Goal: Task Accomplishment & Management: Manage account settings

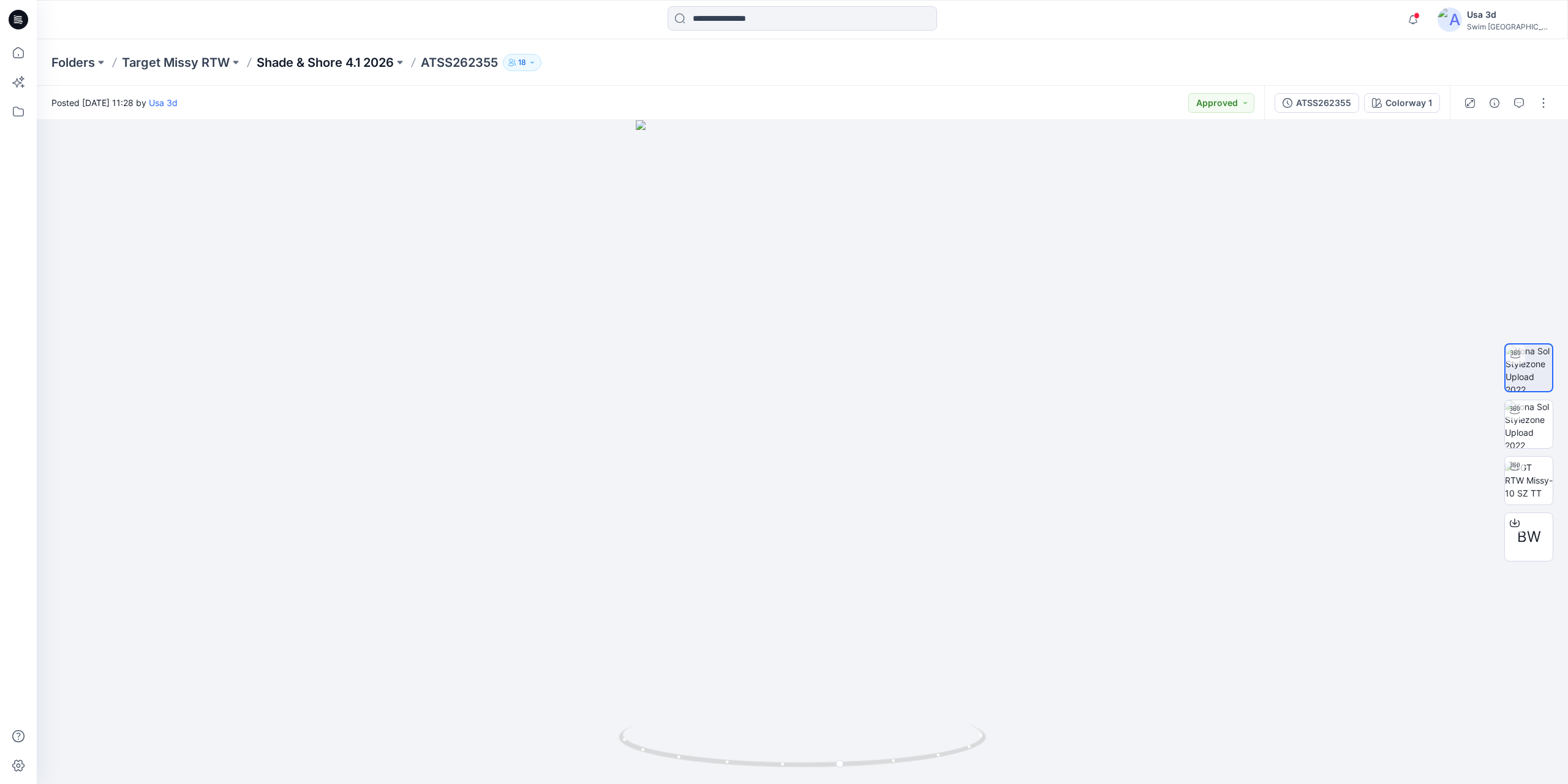
click at [371, 68] on p "Shade & Shore 4.1 2026" at bounding box center [325, 62] width 138 height 17
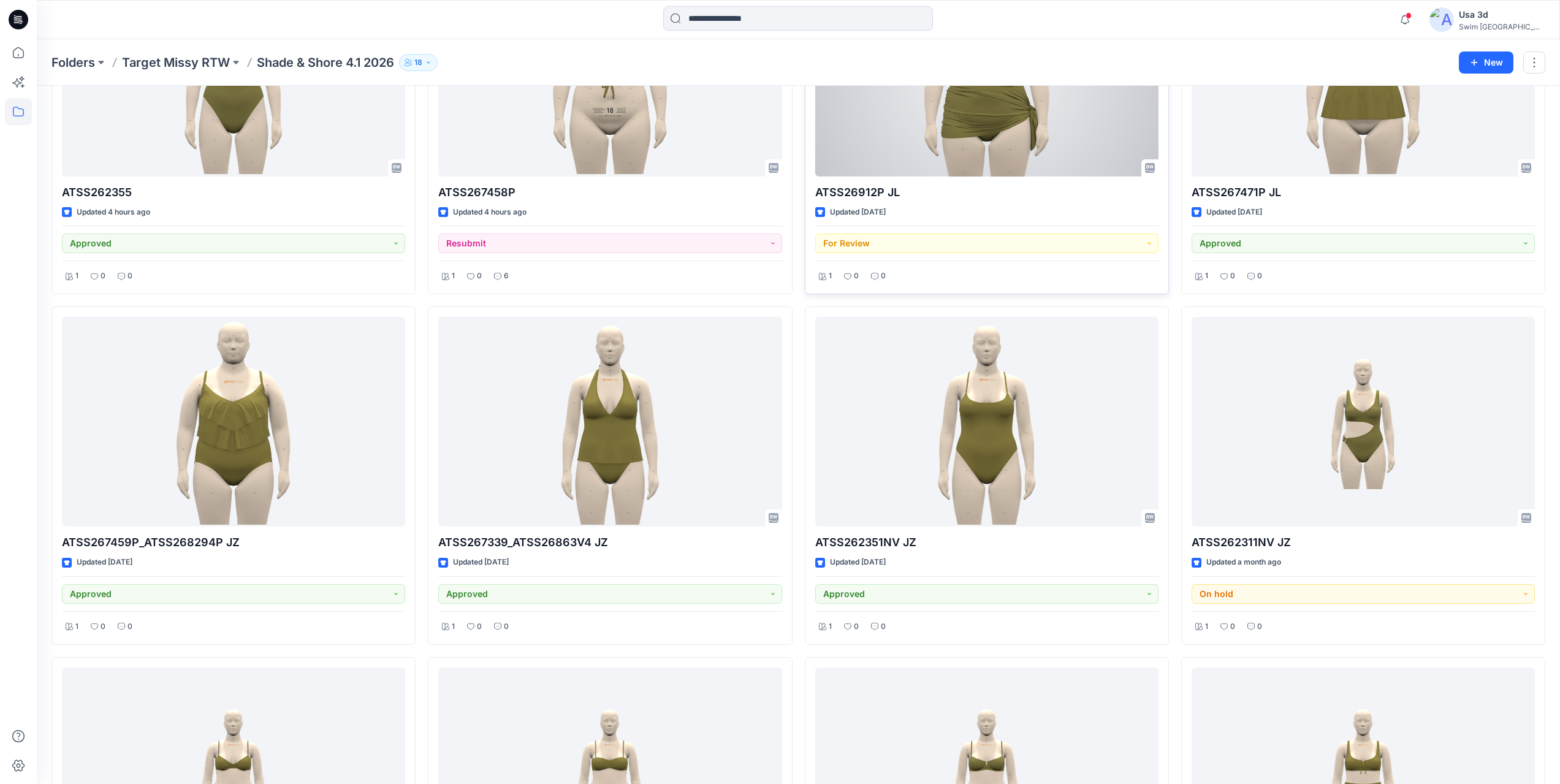
scroll to position [184, 0]
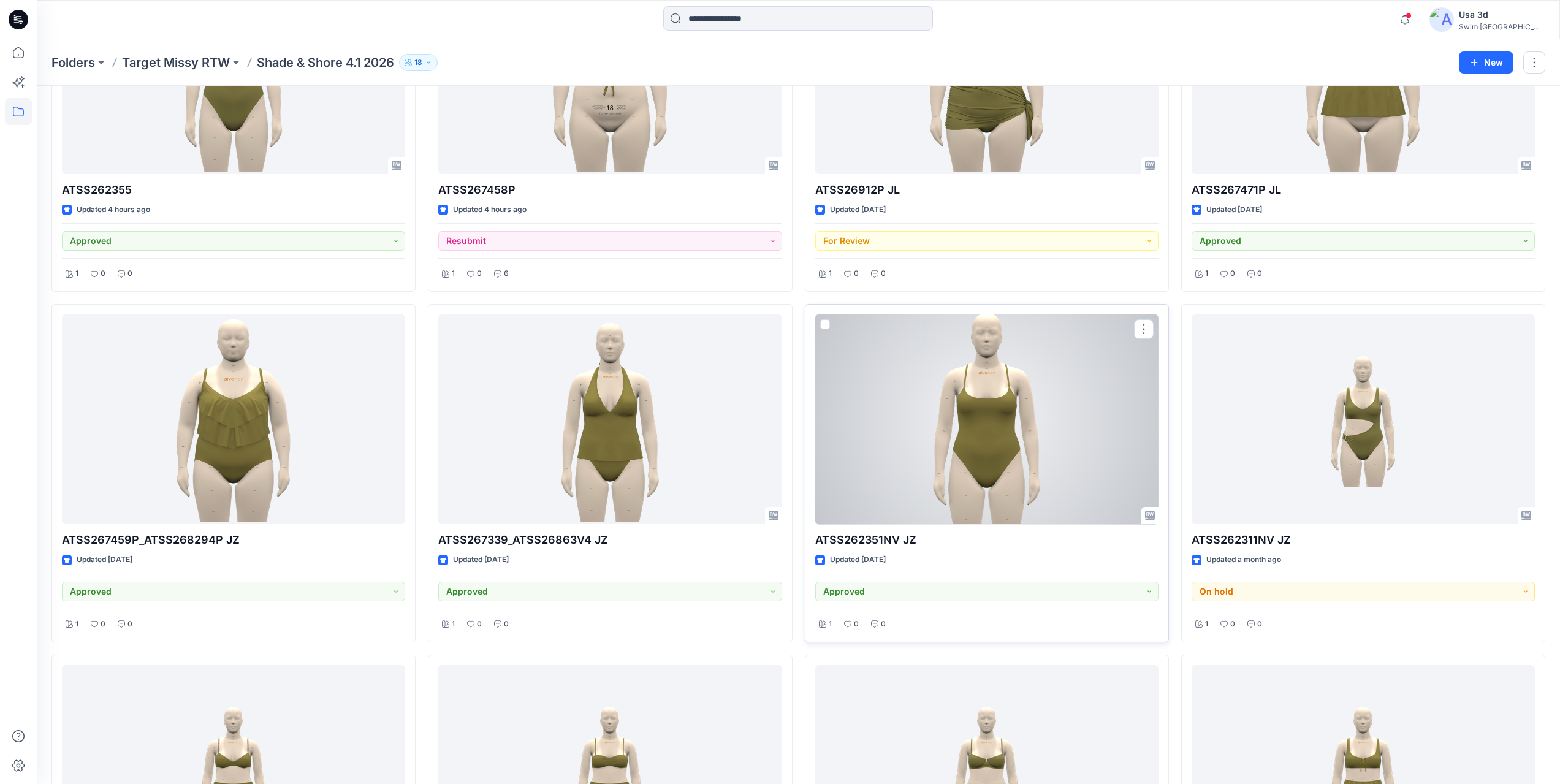
click at [996, 456] on div at bounding box center [987, 420] width 343 height 210
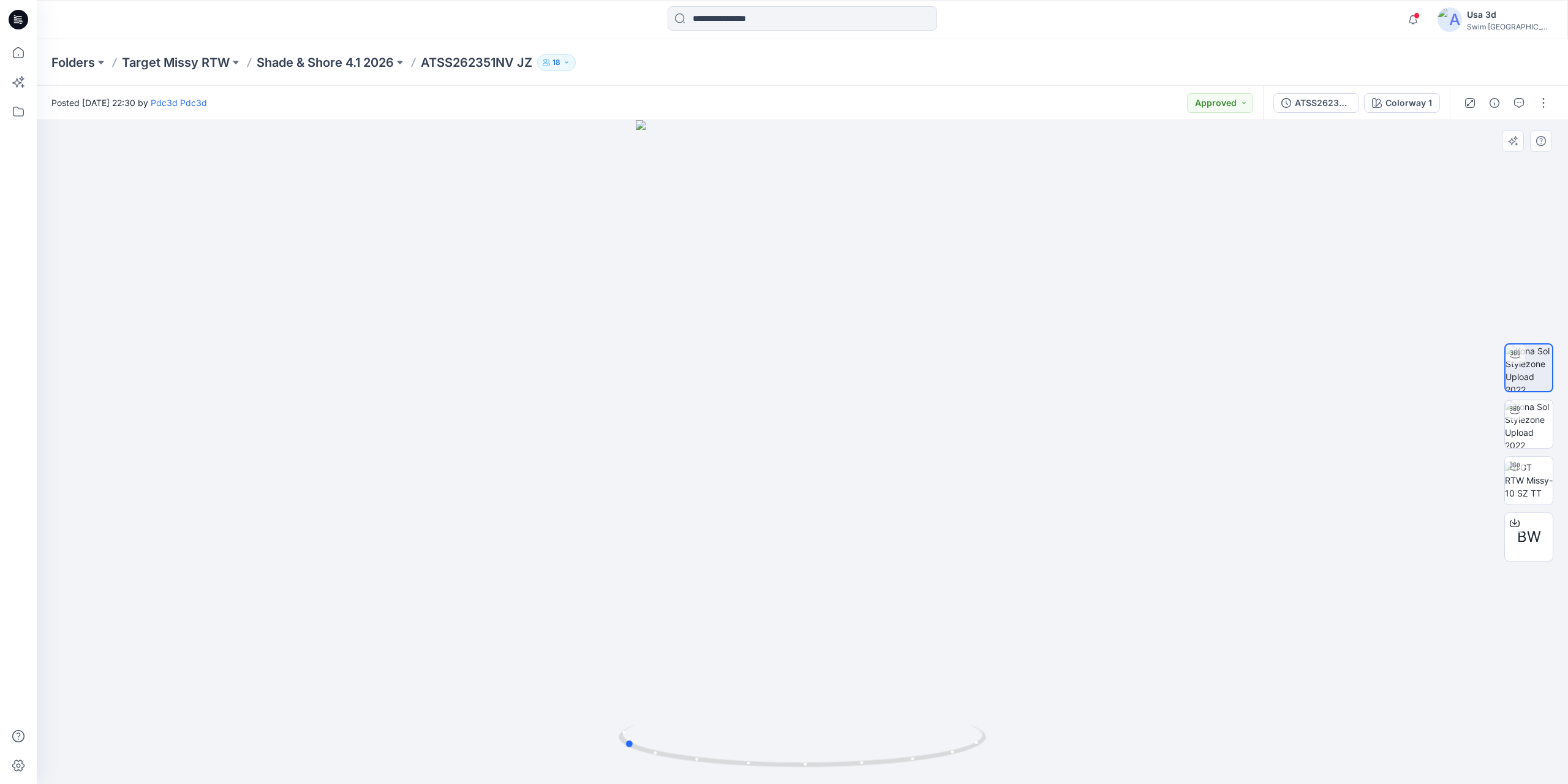
drag, startPoint x: 921, startPoint y: 377, endPoint x: 742, endPoint y: 381, distance: 179.0
click at [742, 381] on div at bounding box center [802, 452] width 1531 height 664
click at [23, 25] on icon at bounding box center [18, 19] width 20 height 20
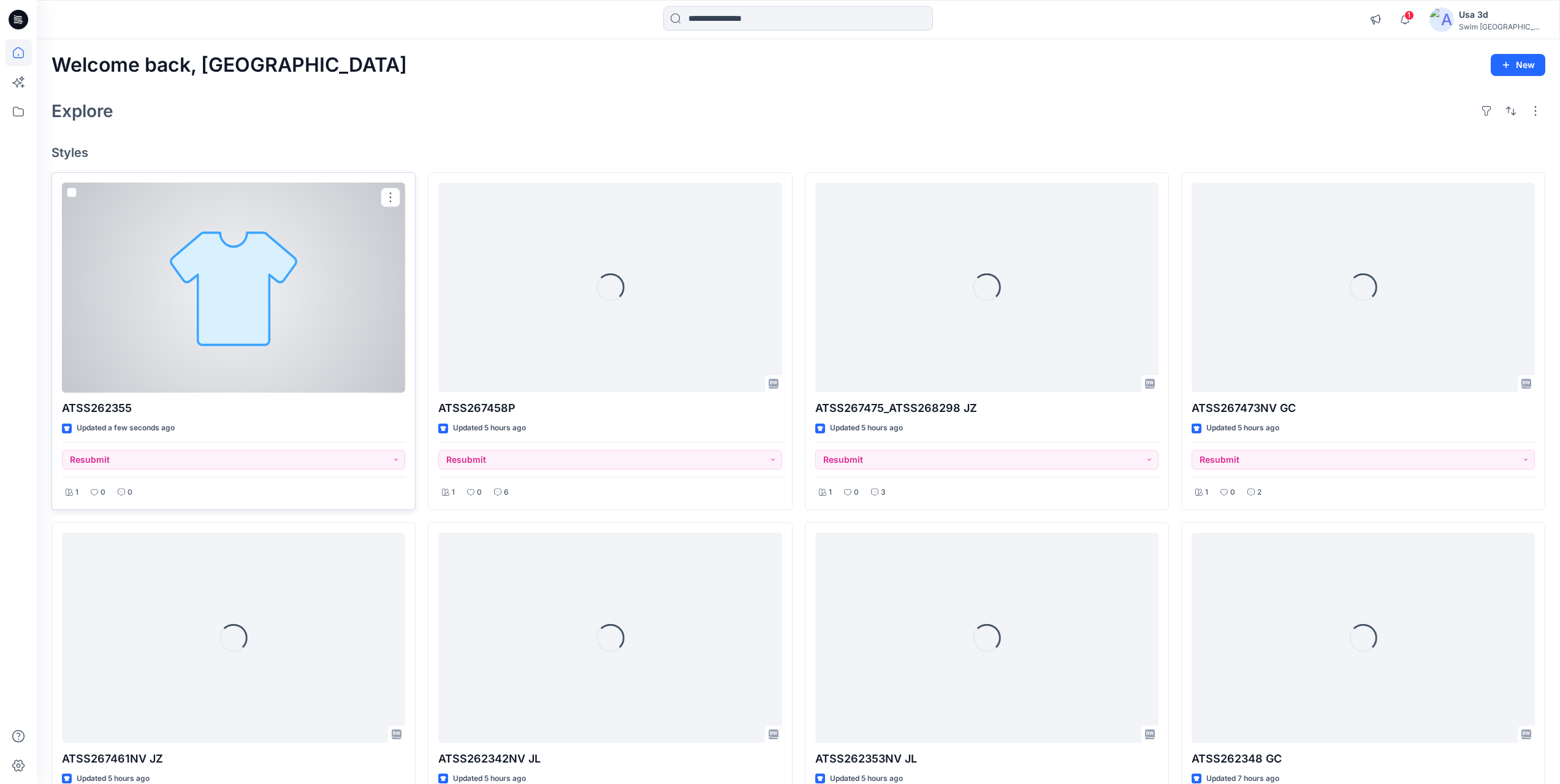
click at [243, 283] on div at bounding box center [233, 288] width 343 height 210
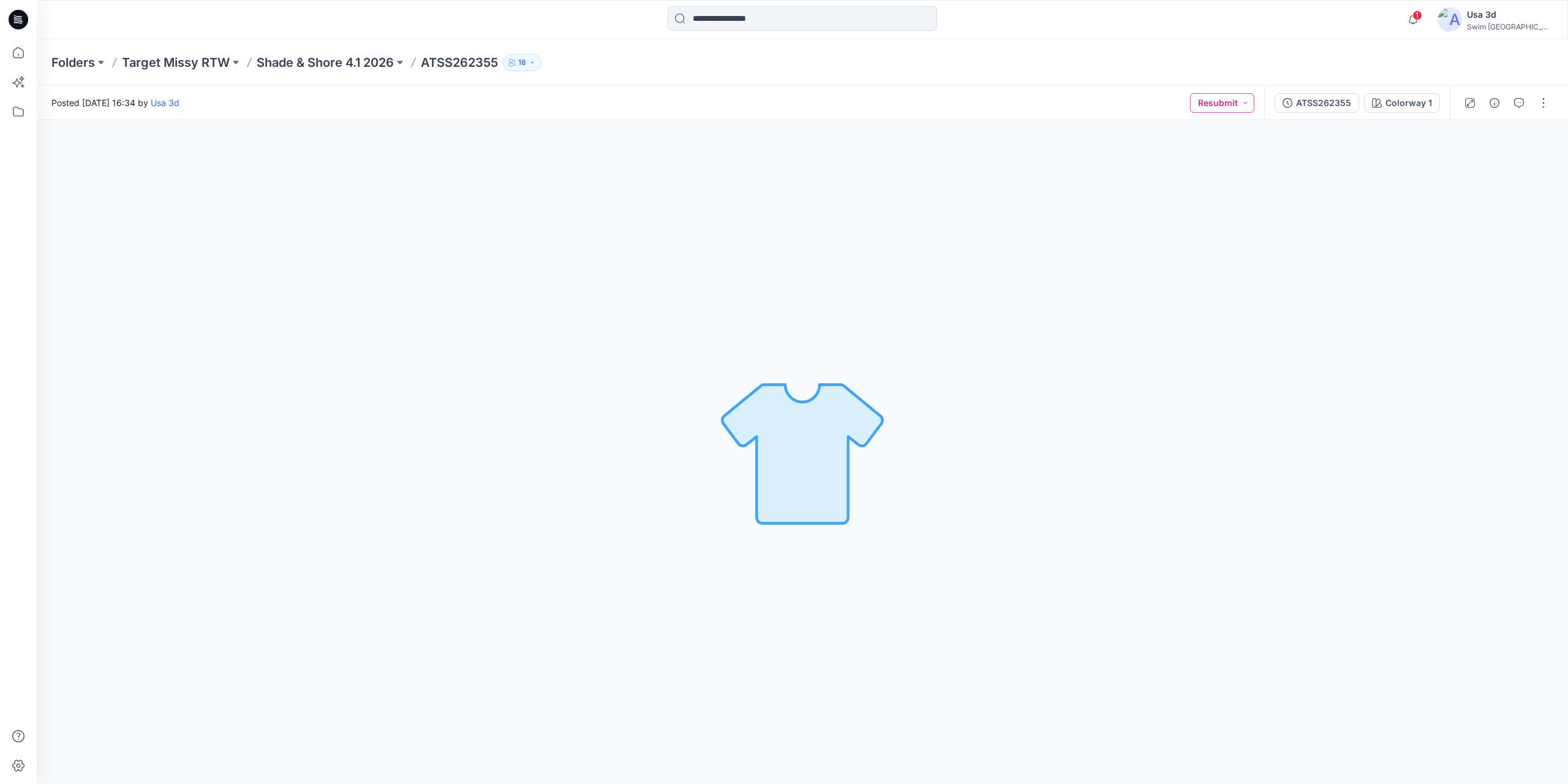
click at [1221, 101] on button "Resubmit" at bounding box center [1222, 103] width 64 height 20
click at [1201, 152] on button "For Review" at bounding box center [1201, 160] width 105 height 27
click at [1425, 24] on icon "button" at bounding box center [1413, 20] width 24 height 24
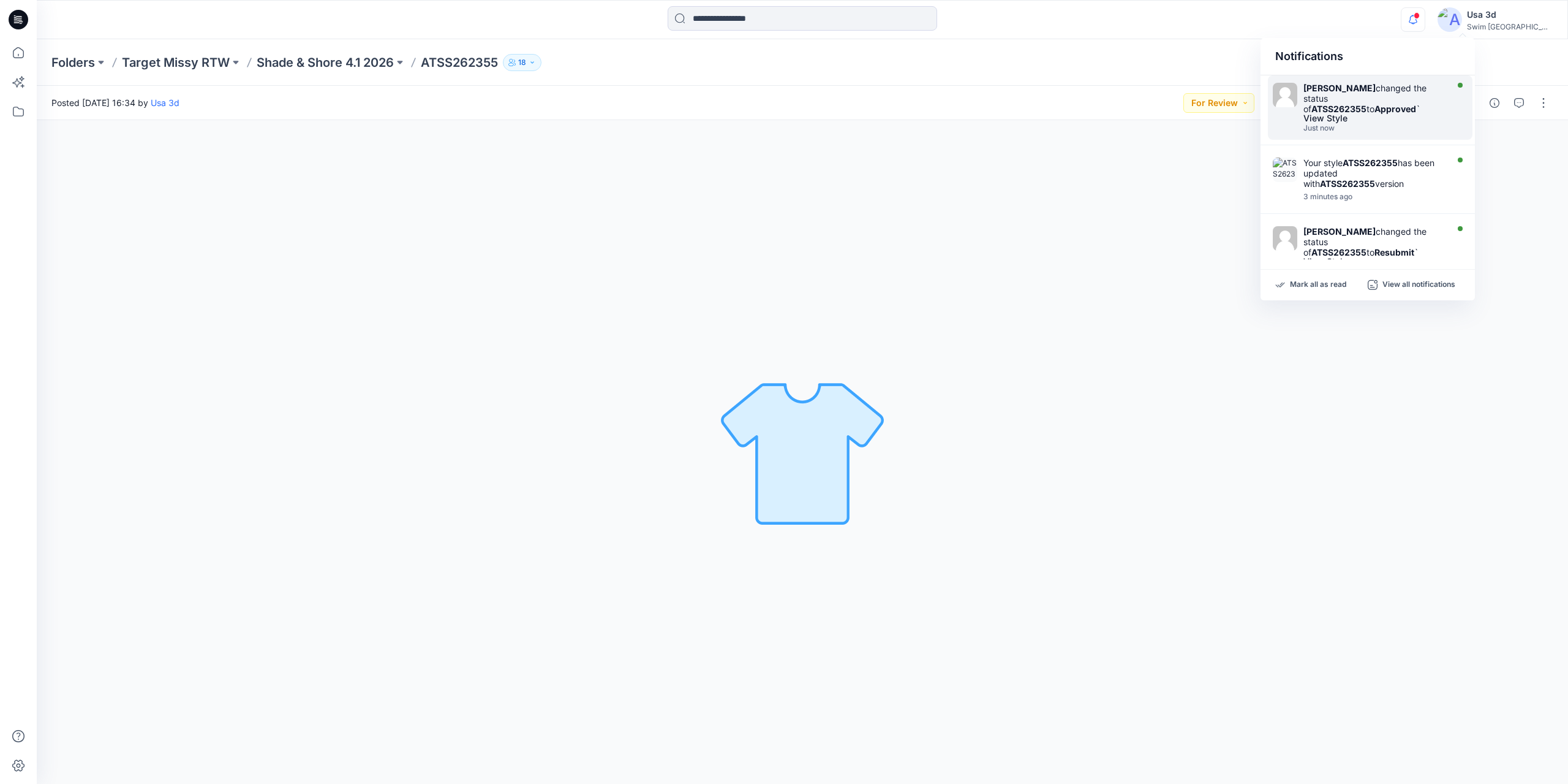
click at [1411, 112] on div "Caitlin Magrane changed the status of ATSS262355 to Approved `" at bounding box center [1373, 98] width 141 height 31
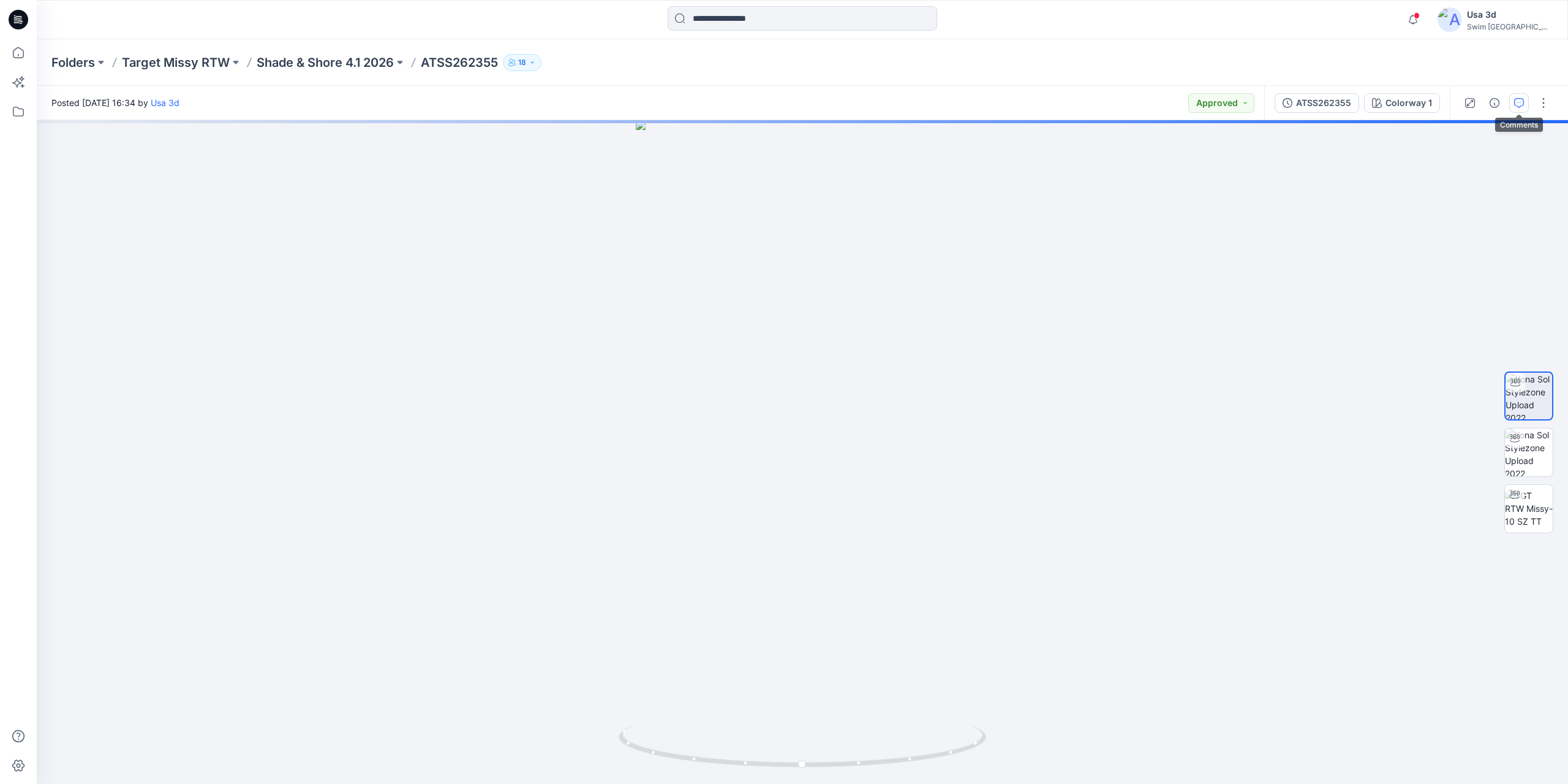
click at [1528, 105] on button "button" at bounding box center [1519, 103] width 20 height 20
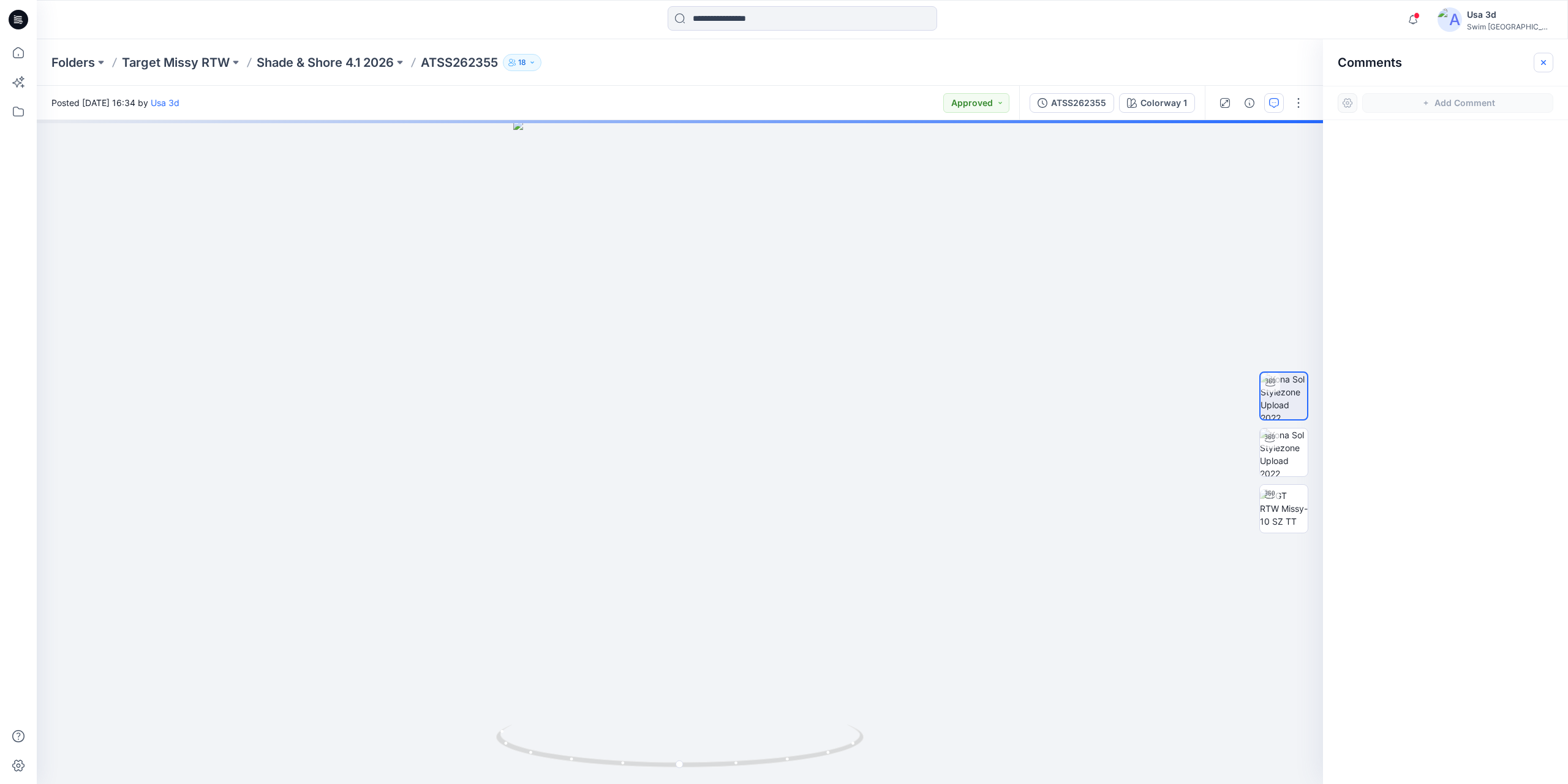
click at [1543, 67] on icon "button" at bounding box center [1543, 62] width 10 height 10
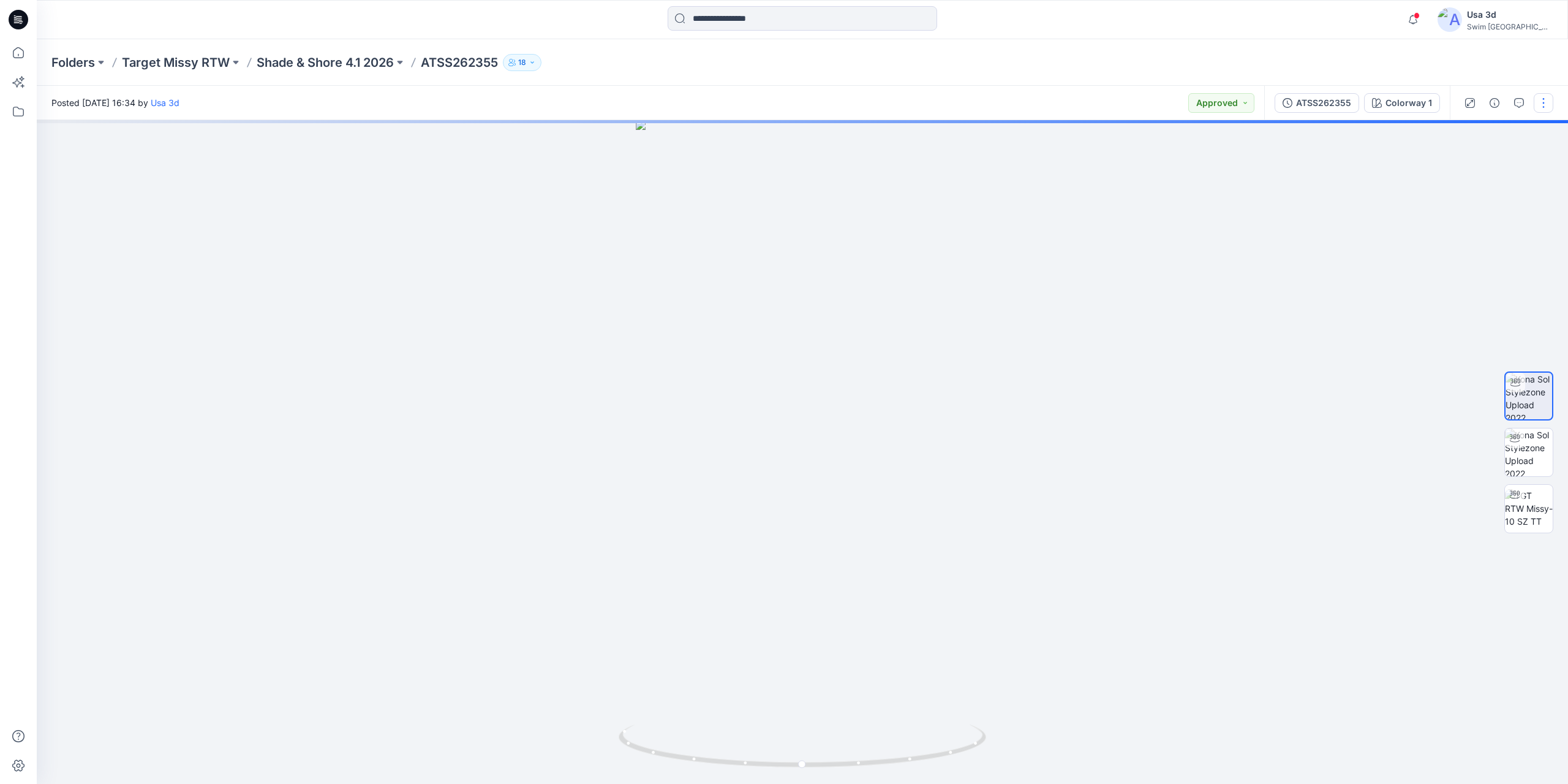
click at [1543, 98] on button "button" at bounding box center [1543, 103] width 20 height 20
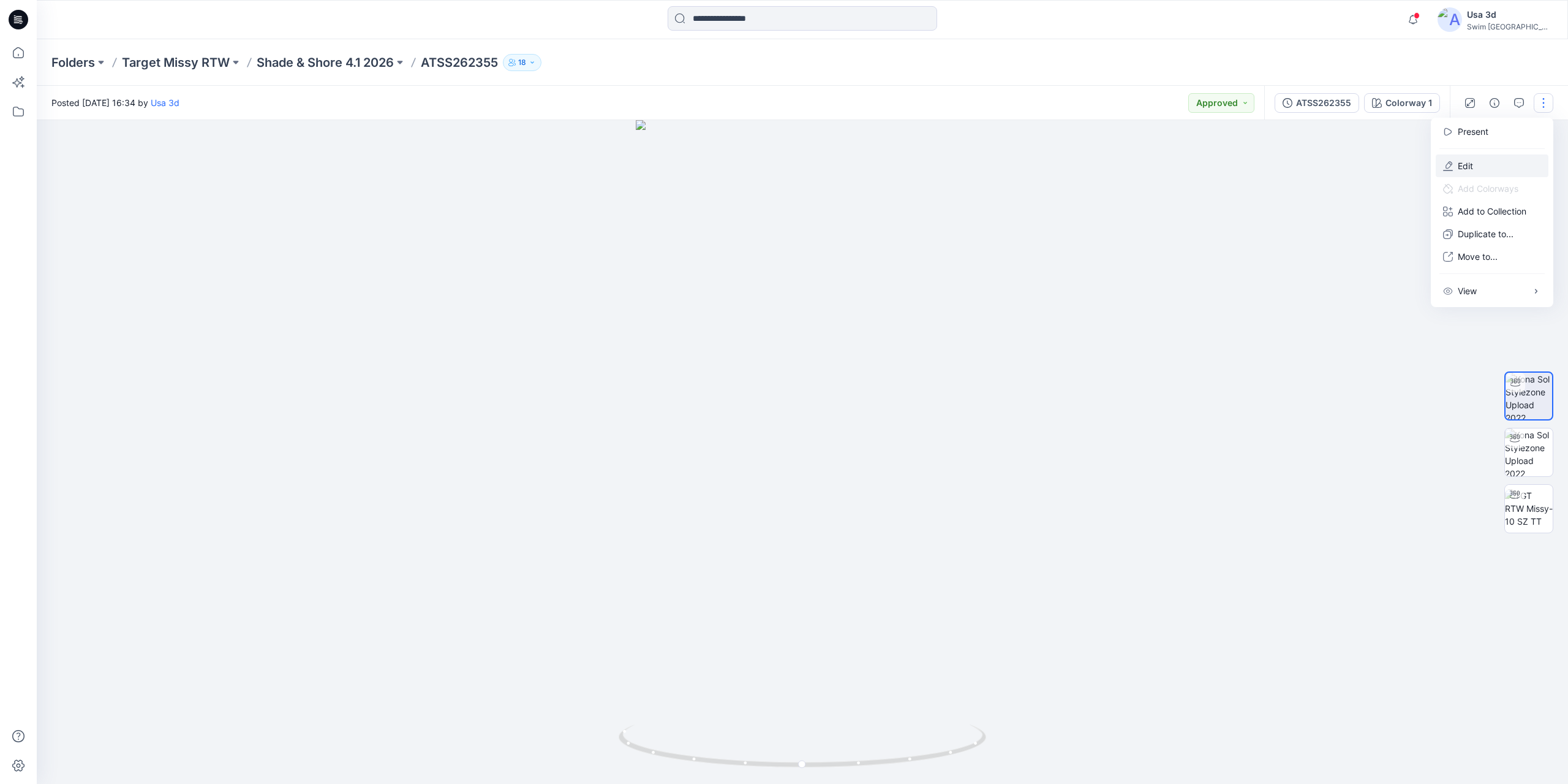
click at [1487, 162] on button "Edit" at bounding box center [1492, 166] width 113 height 23
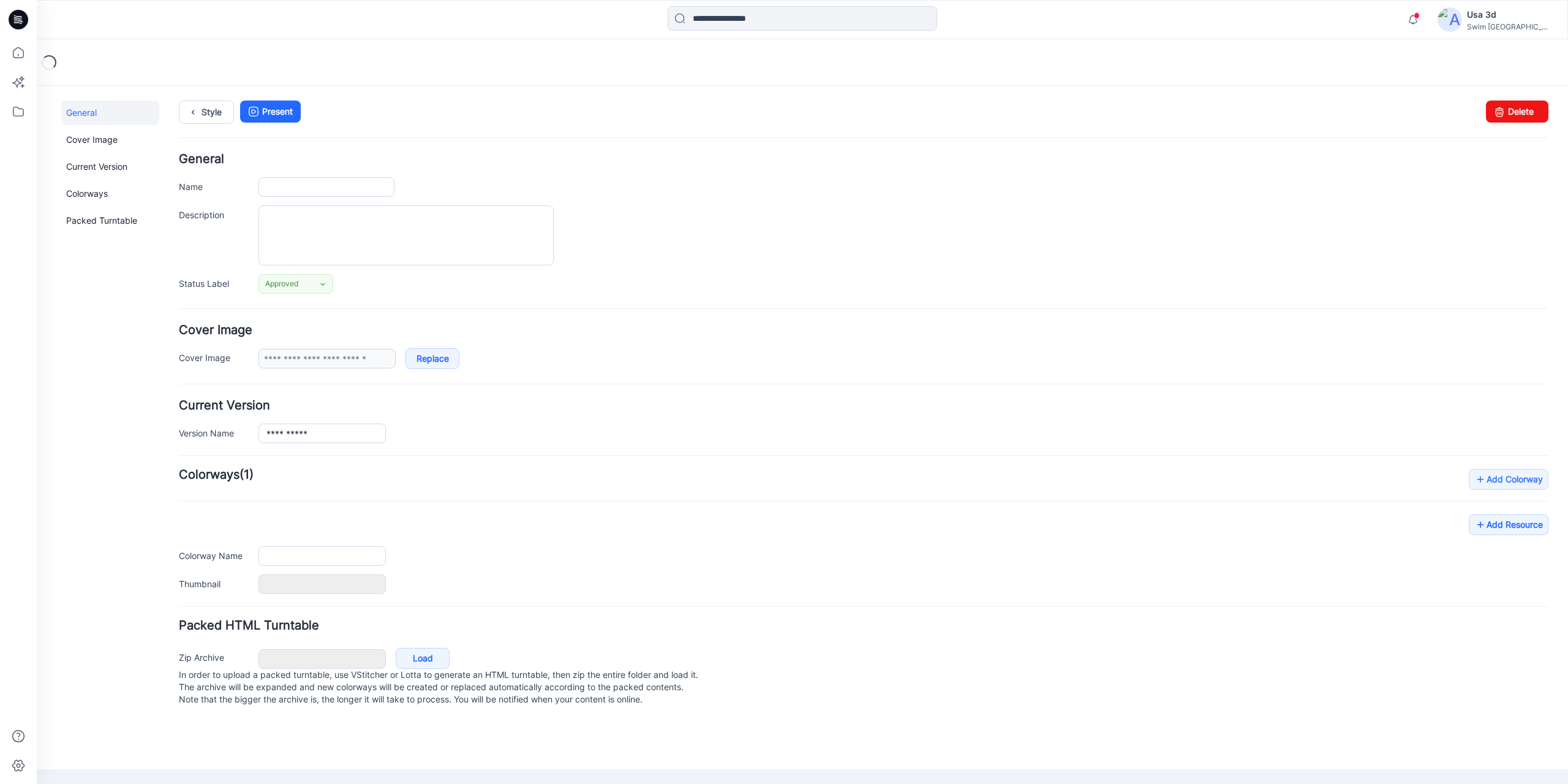
type input "**********"
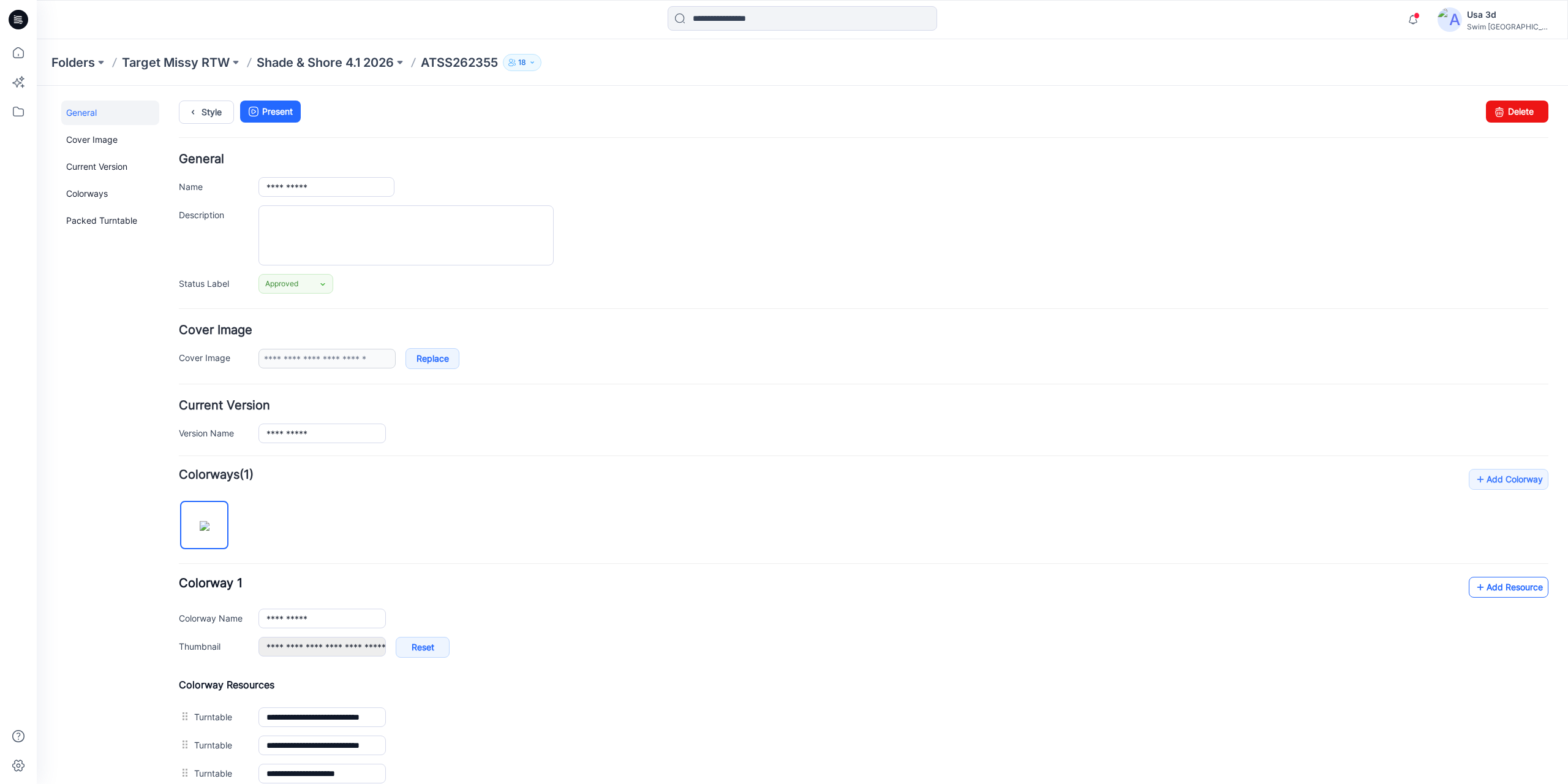
click at [1518, 584] on link "Add Resource" at bounding box center [1508, 587] width 80 height 21
click at [1425, 13] on icon "button" at bounding box center [1413, 20] width 24 height 24
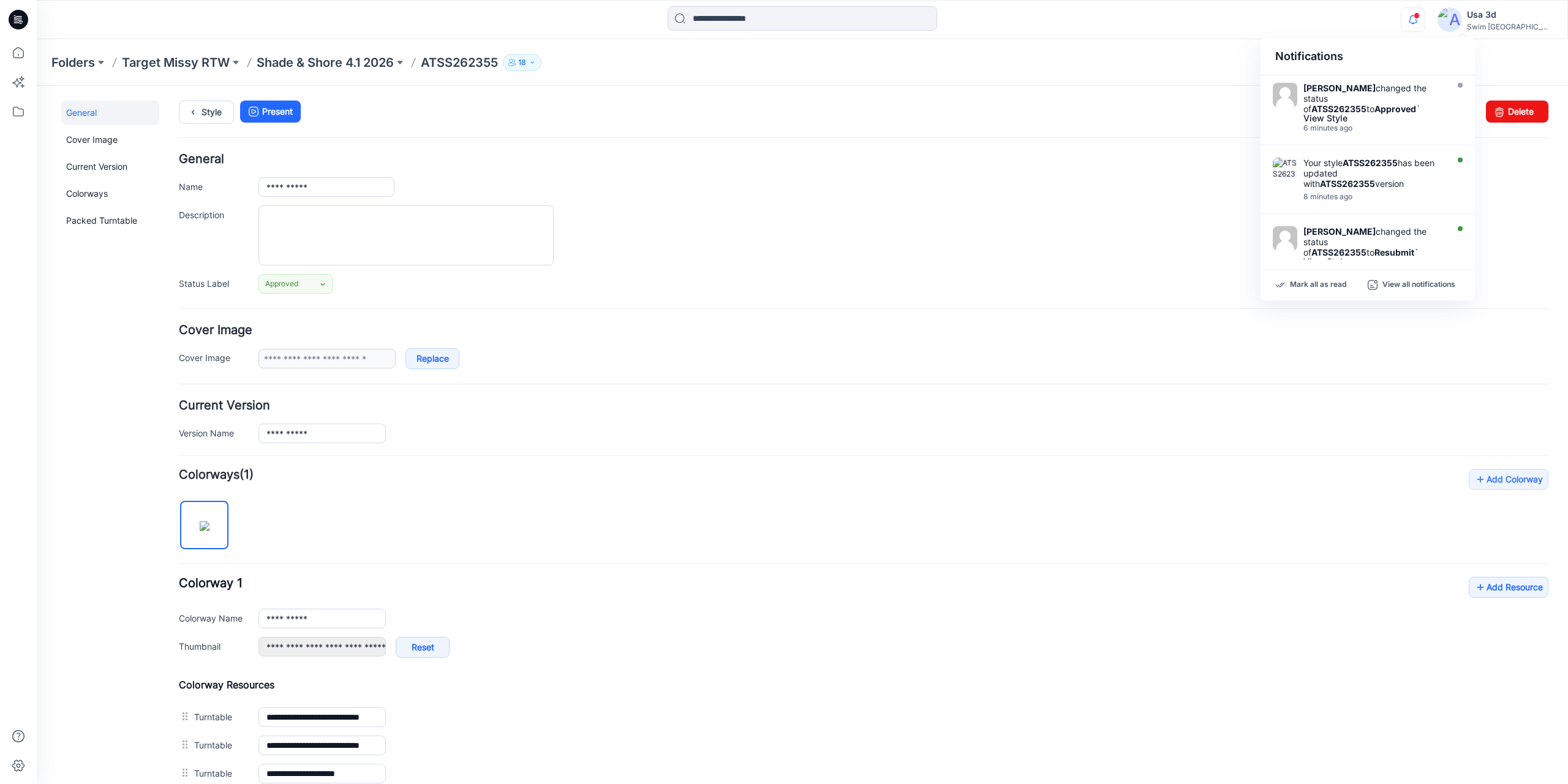
click at [1425, 15] on icon "button" at bounding box center [1413, 20] width 24 height 24
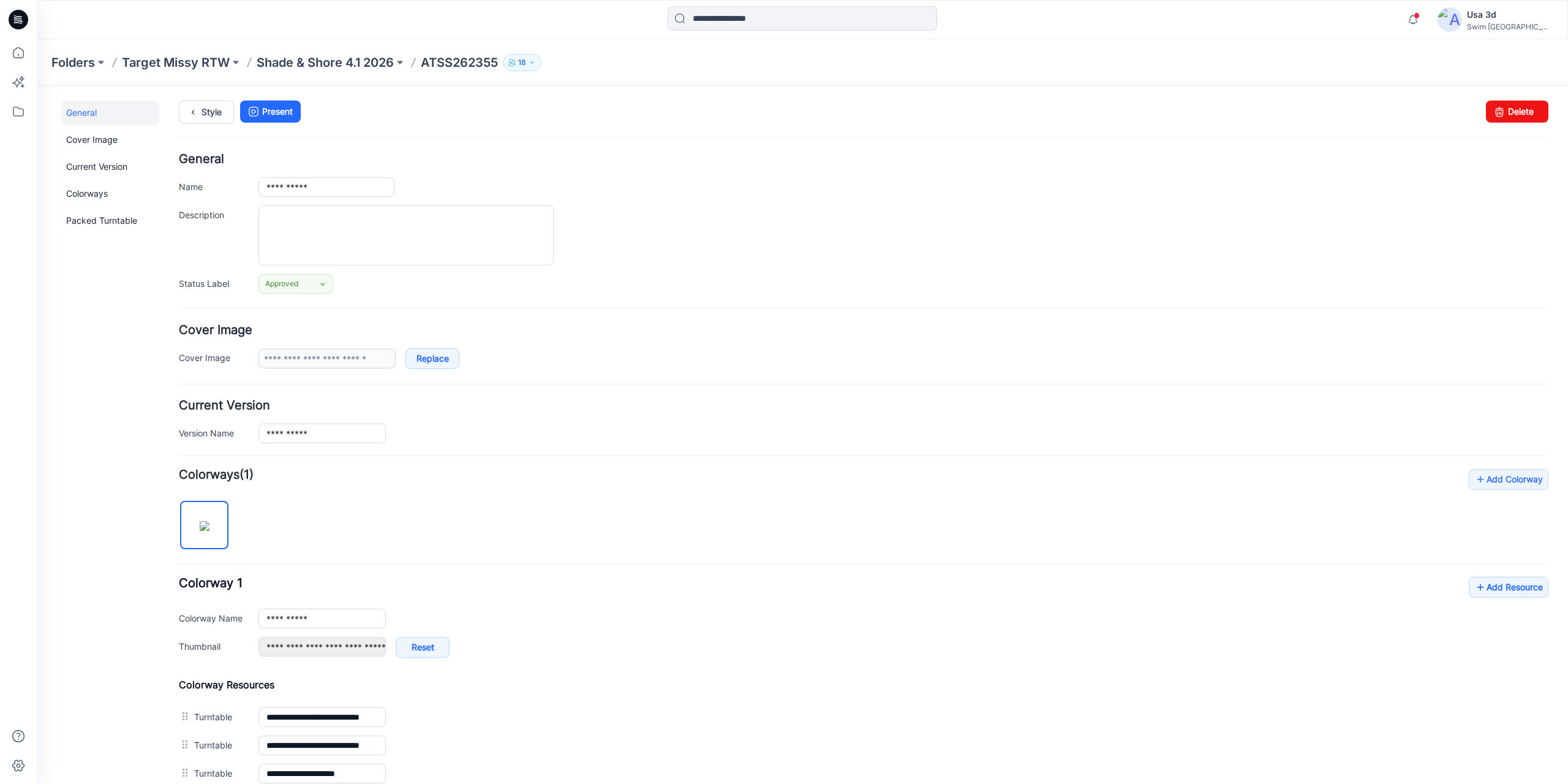
click at [28, 13] on div at bounding box center [18, 20] width 39 height 39
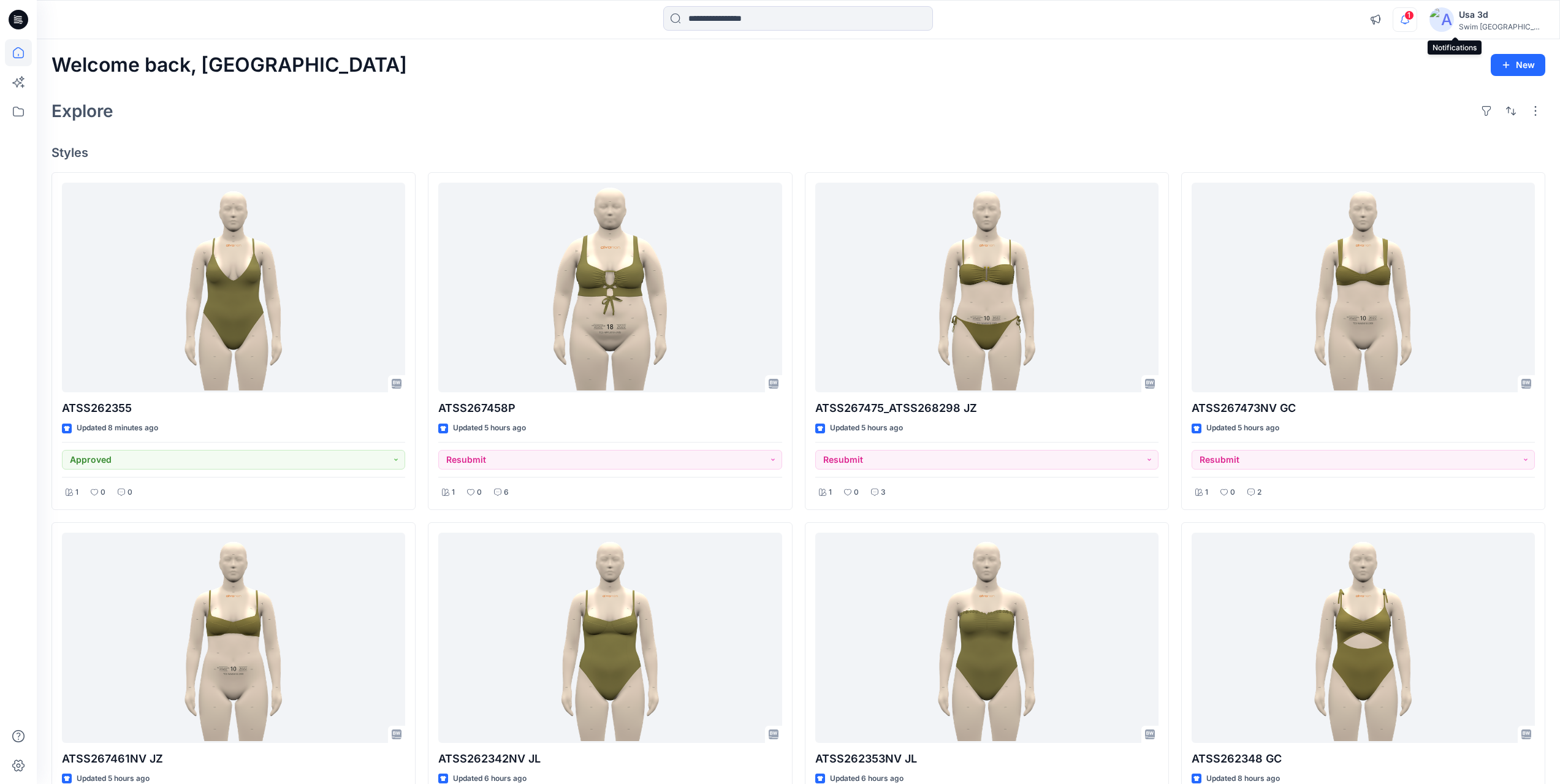
click at [1417, 24] on icon "button" at bounding box center [1405, 20] width 24 height 24
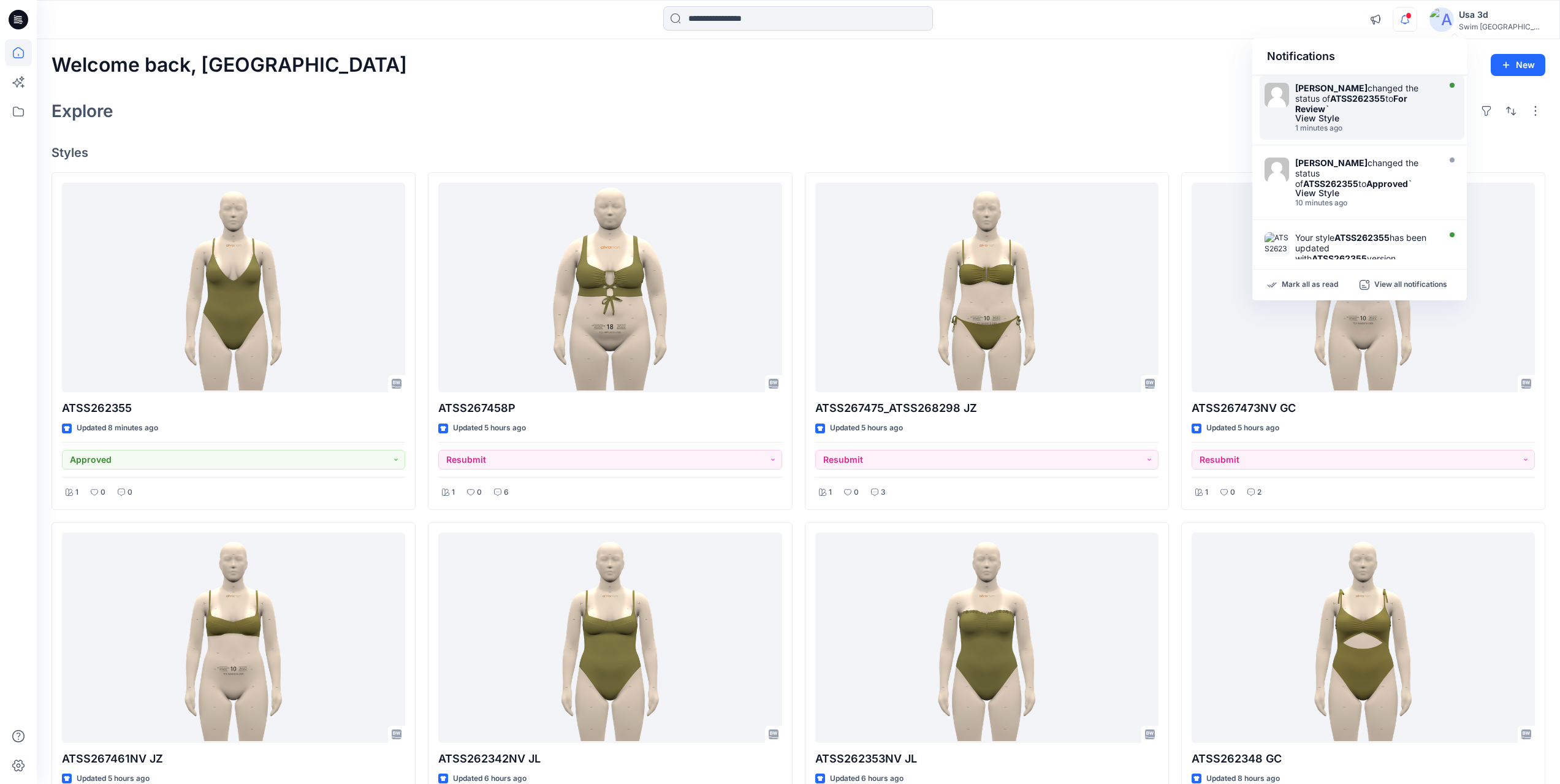
click at [1397, 103] on div "Caitlin Magrane changed the status of ATSS262355 to For Review `" at bounding box center [1365, 98] width 141 height 31
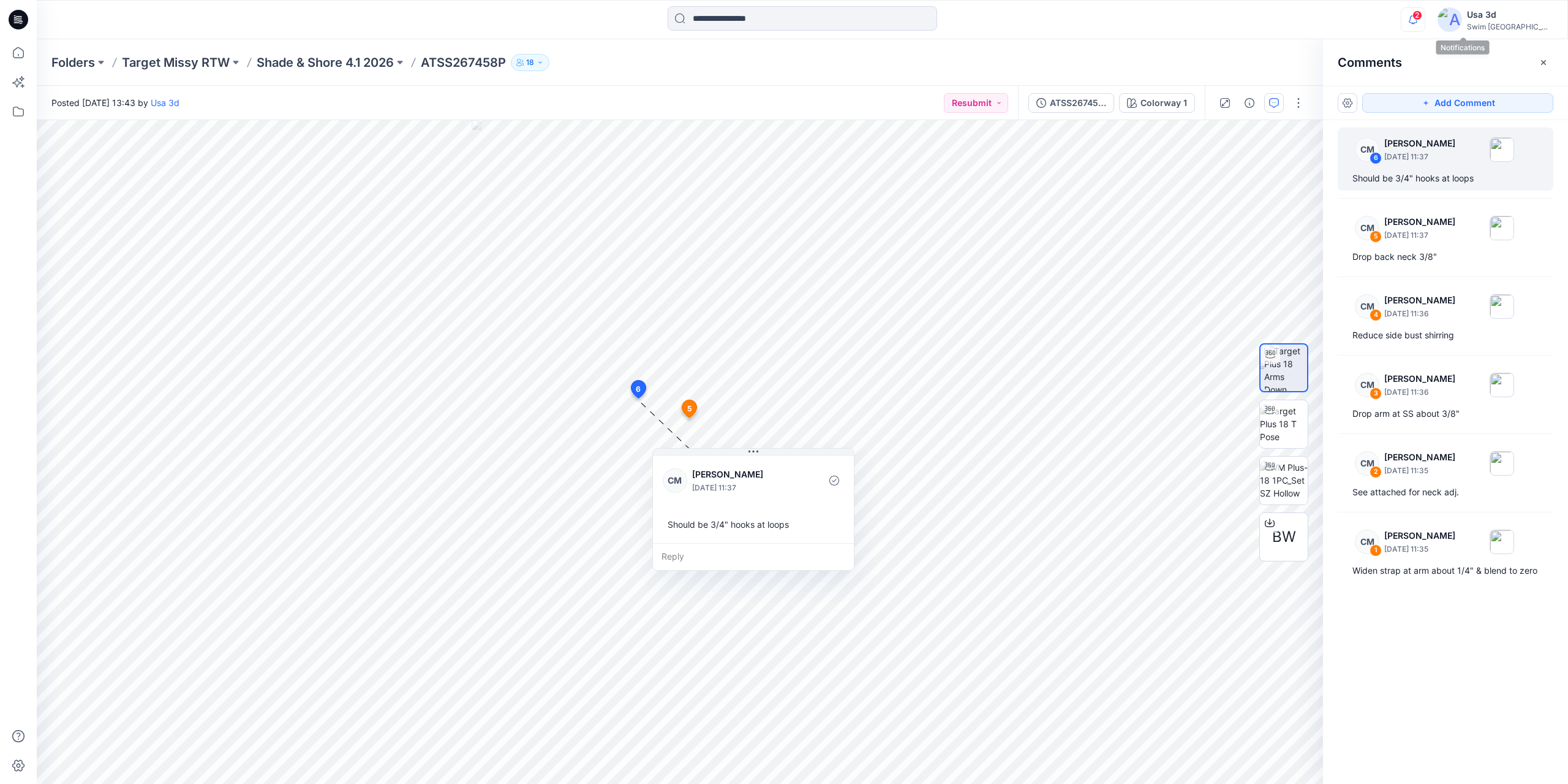
click at [1425, 20] on icon "button" at bounding box center [1413, 20] width 24 height 24
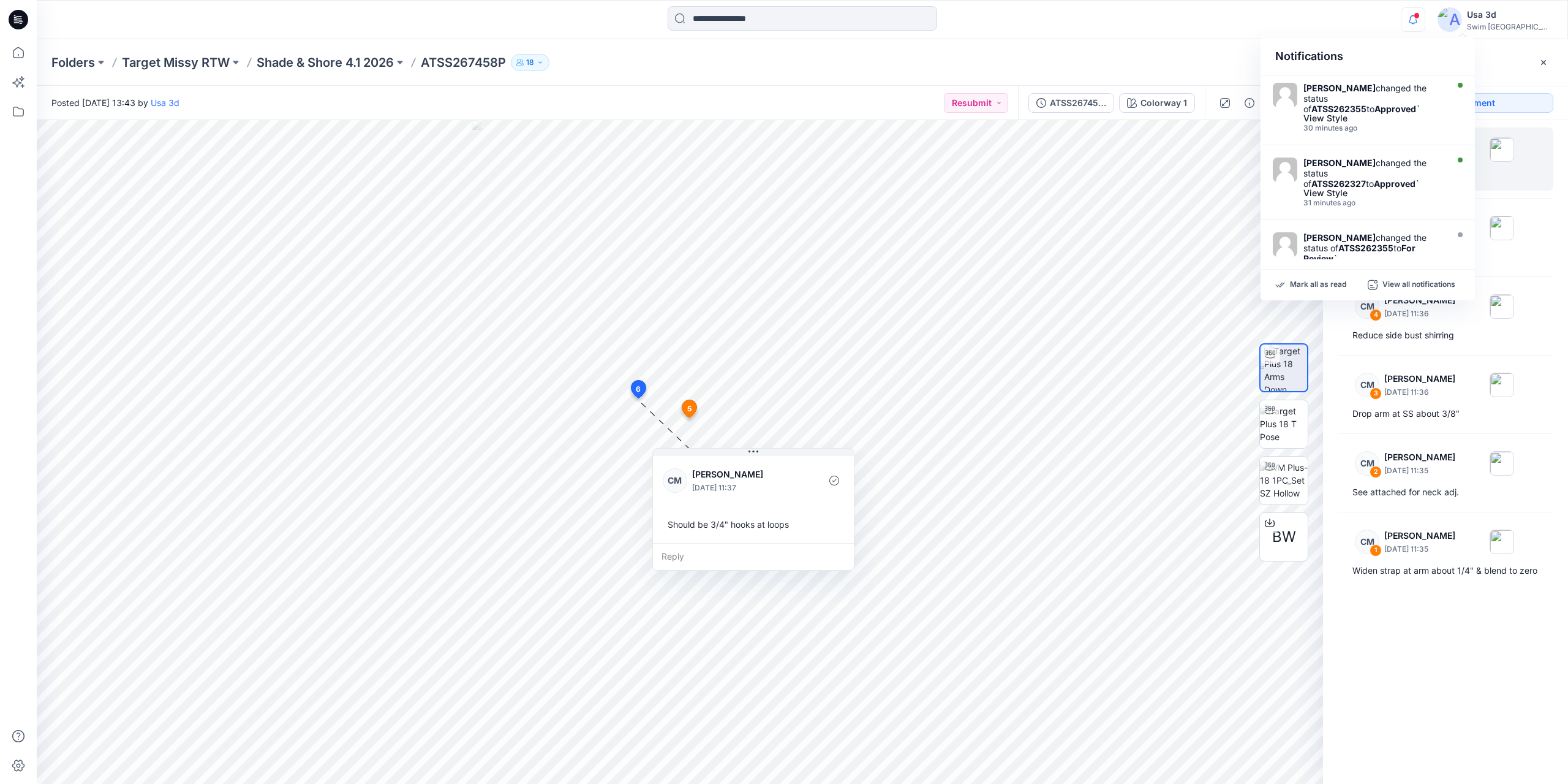
click at [1425, 20] on icon "button" at bounding box center [1413, 20] width 24 height 24
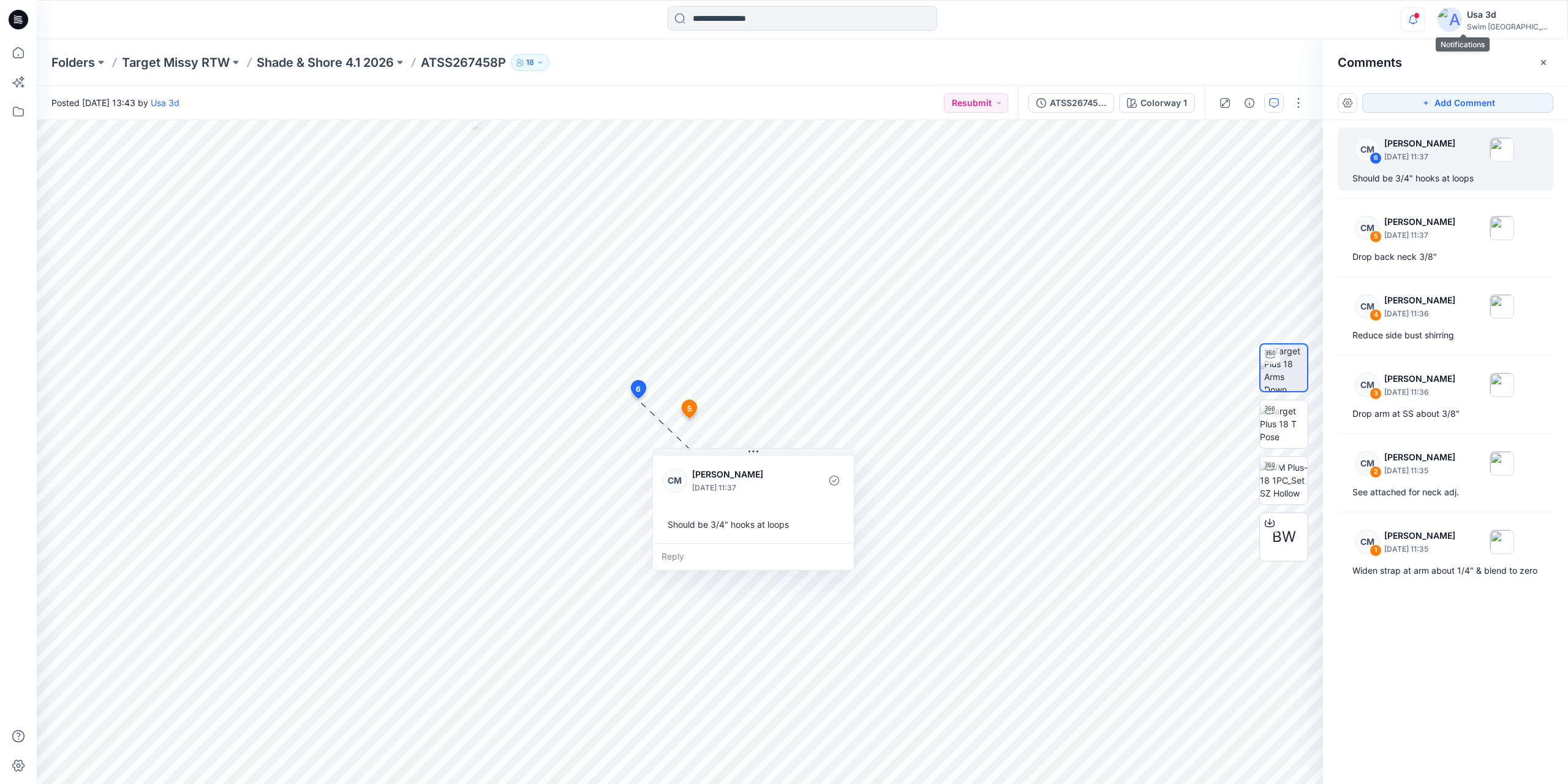
click at [1417, 19] on icon "button" at bounding box center [1413, 19] width 8 height 8
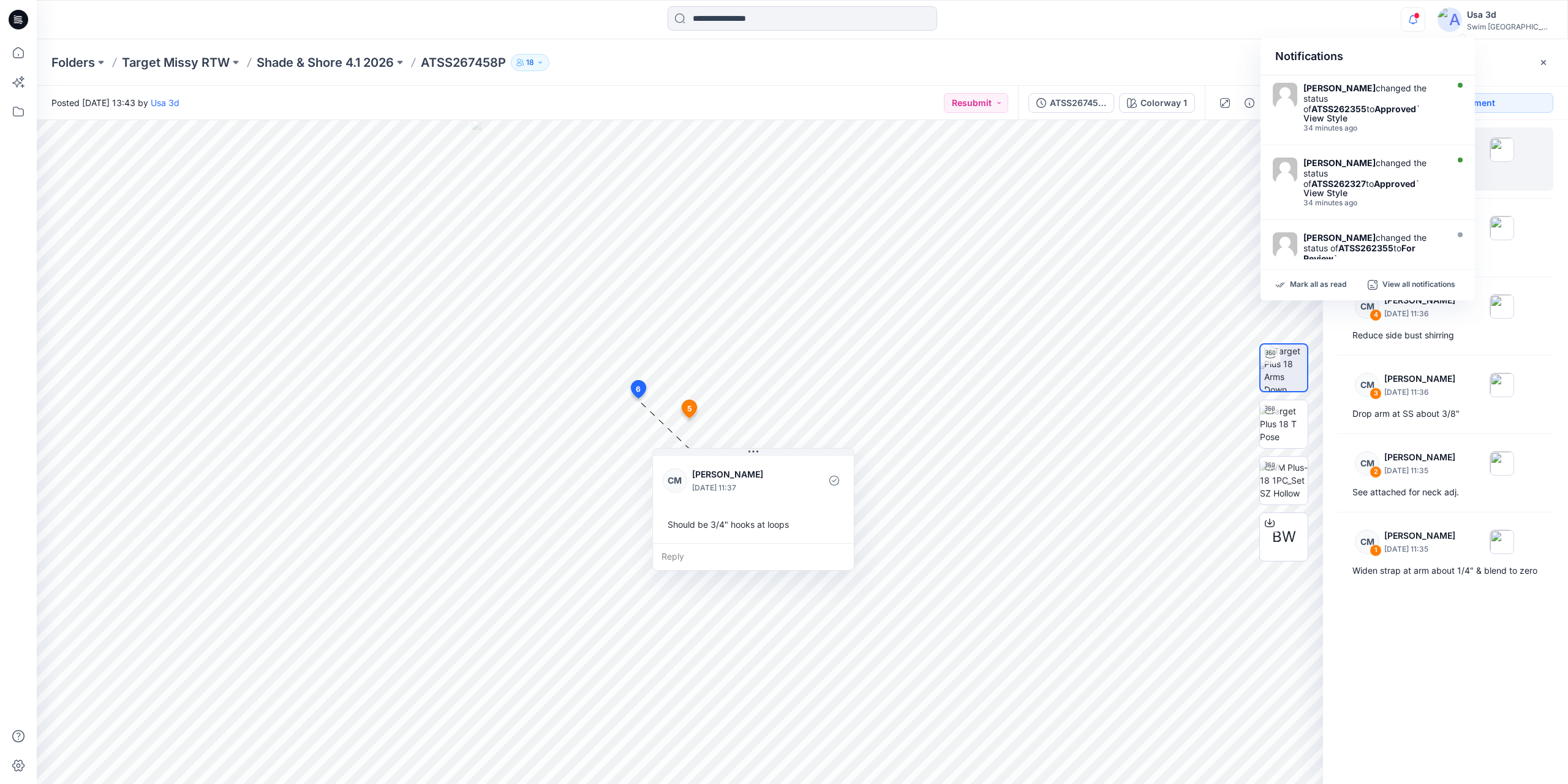
click at [1417, 19] on icon "button" at bounding box center [1413, 19] width 8 height 8
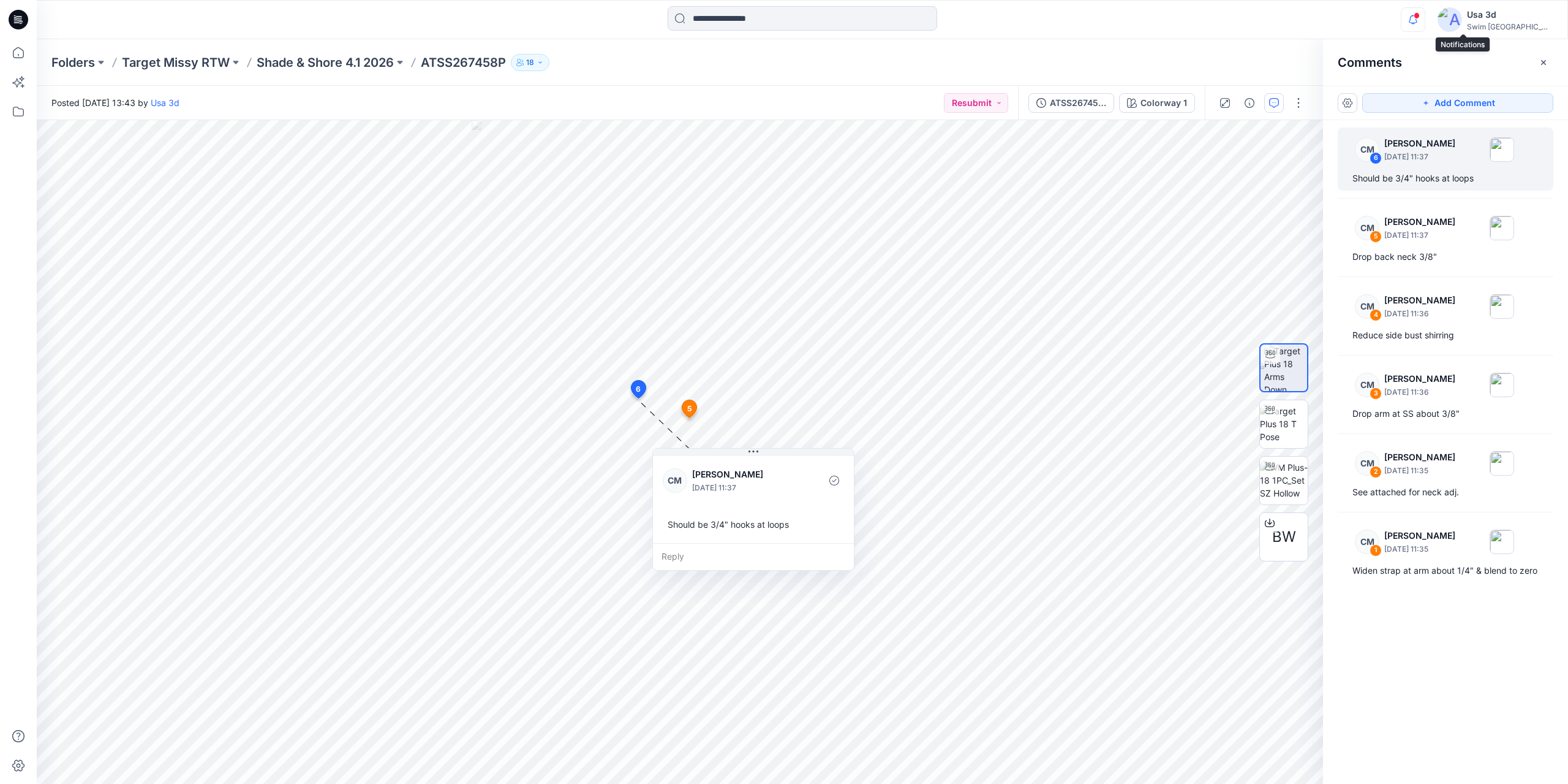
click at [1417, 20] on icon "button" at bounding box center [1413, 19] width 8 height 8
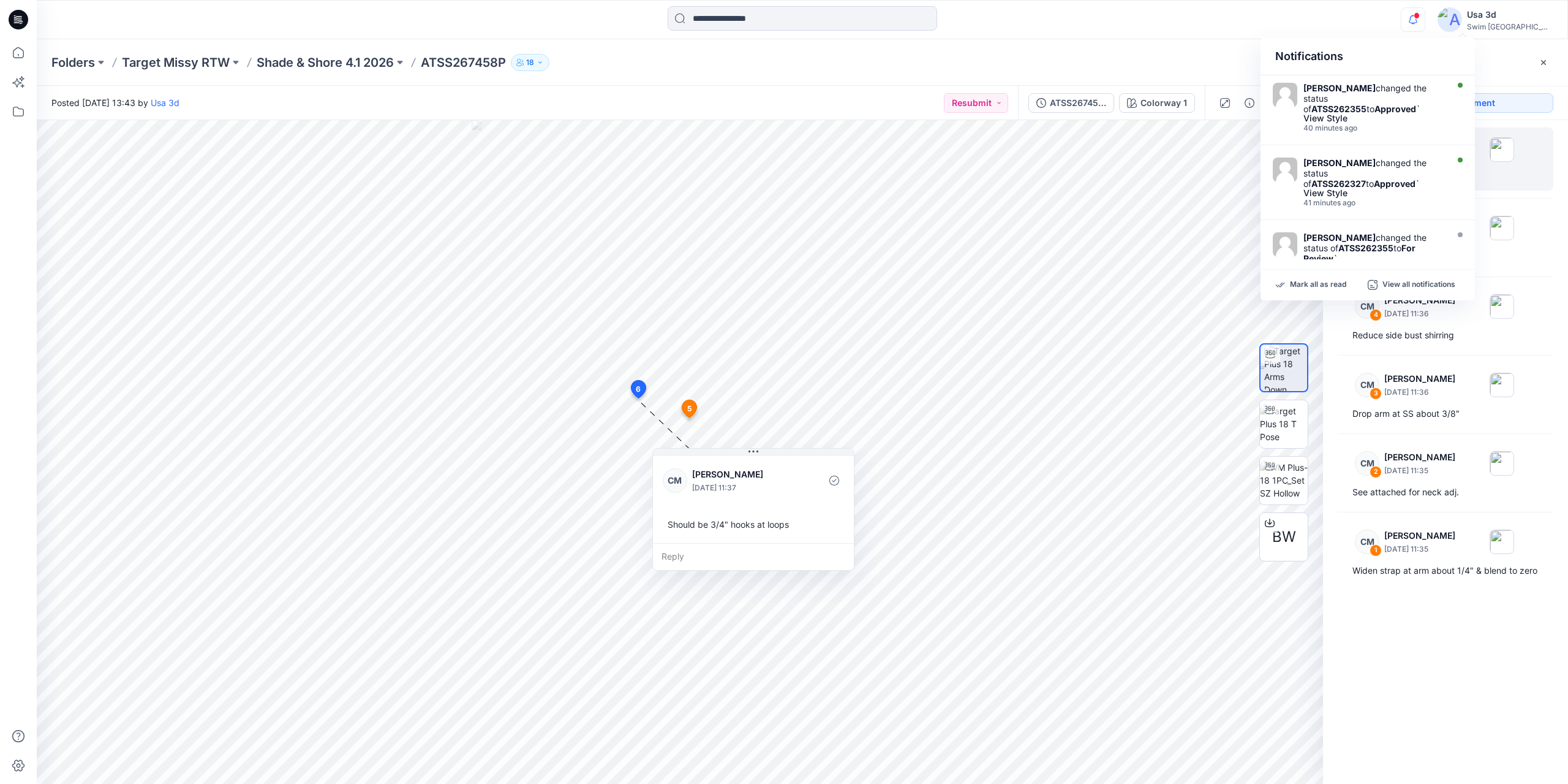
click at [1425, 19] on icon "button" at bounding box center [1413, 20] width 24 height 24
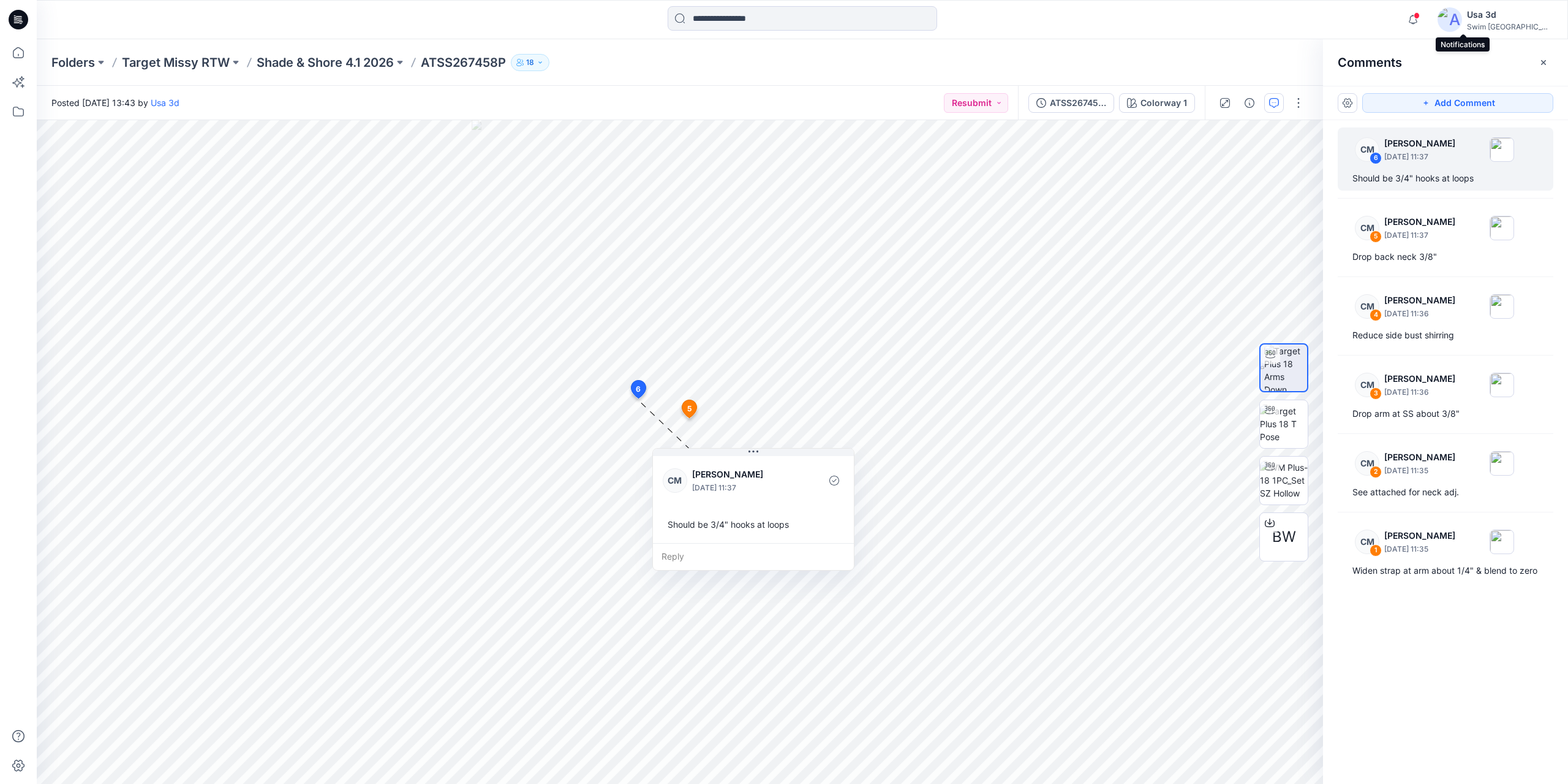
click at [1420, 12] on span at bounding box center [1417, 15] width 6 height 7
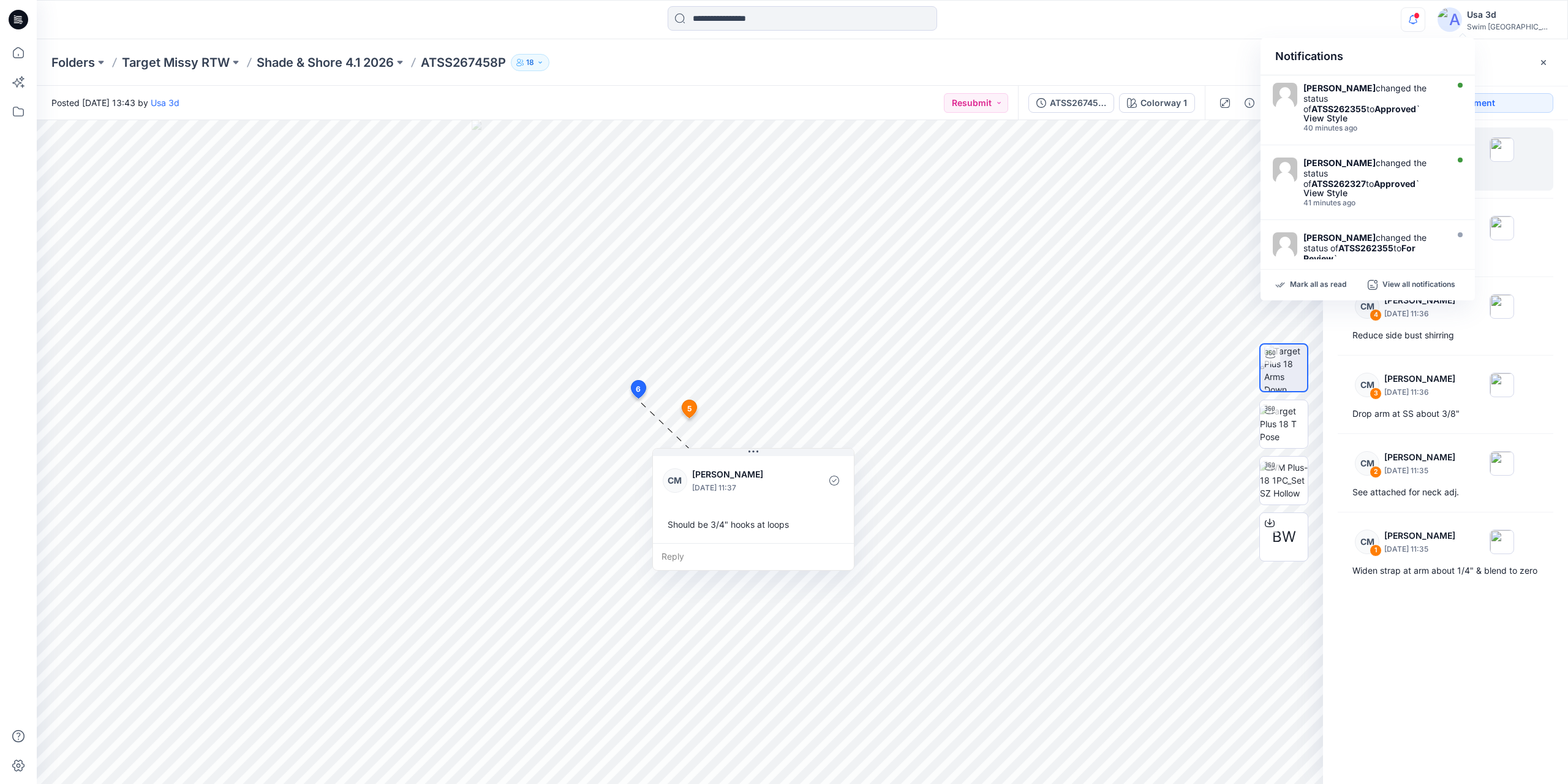
click at [1420, 16] on span at bounding box center [1417, 15] width 6 height 7
